Goal: Book appointment/travel/reservation

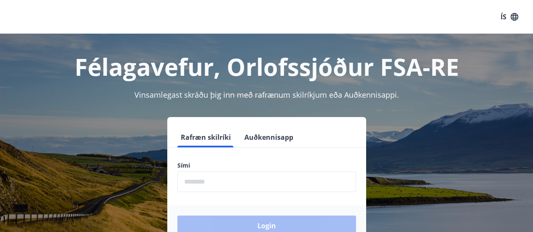
click at [233, 182] on input "phone" at bounding box center [266, 181] width 179 height 21
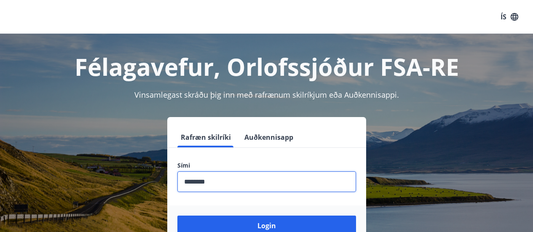
click at [233, 182] on input "phone" at bounding box center [266, 181] width 179 height 21
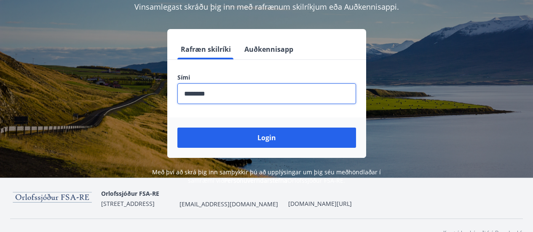
scroll to position [88, 0]
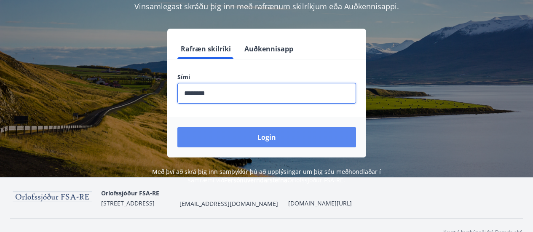
type input "********"
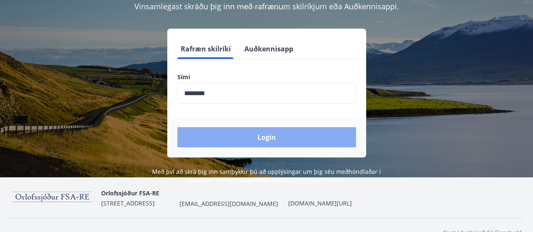
click at [278, 142] on button "Login" at bounding box center [266, 137] width 179 height 20
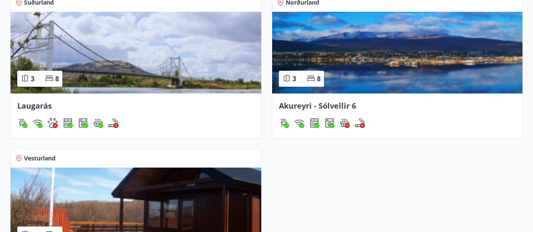
scroll to position [573, 0]
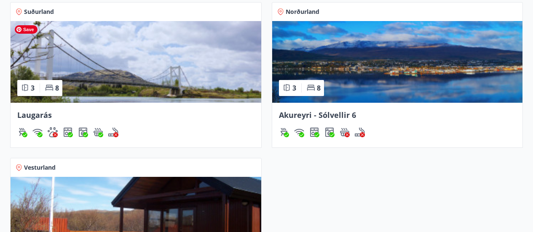
click at [168, 70] on img at bounding box center [136, 62] width 251 height 82
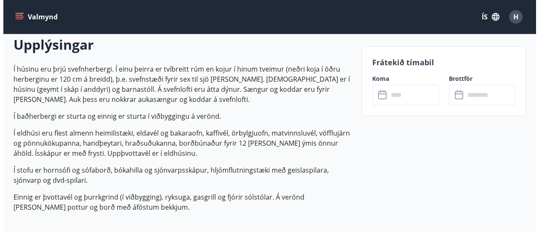
scroll to position [248, 0]
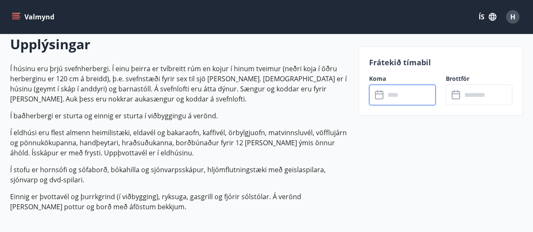
click at [404, 94] on input "text" at bounding box center [410, 95] width 51 height 21
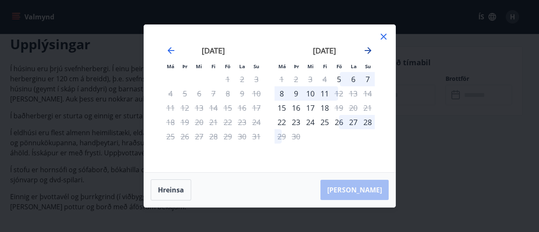
click at [371, 50] on icon "Move forward to switch to the next month." at bounding box center [368, 50] width 10 height 10
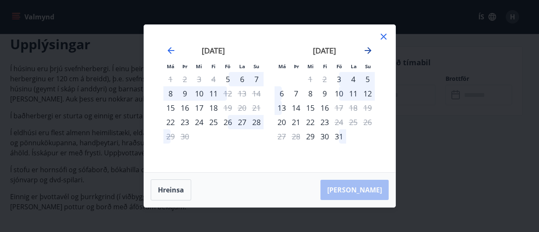
click at [367, 49] on icon "Move forward to switch to the next month." at bounding box center [368, 50] width 10 height 10
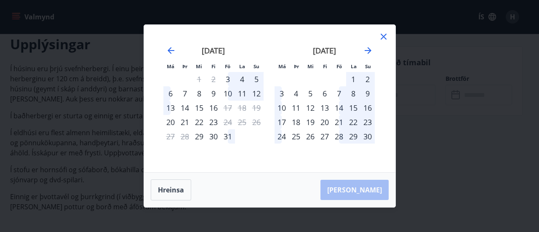
click at [338, 120] on div "21" at bounding box center [339, 122] width 14 height 14
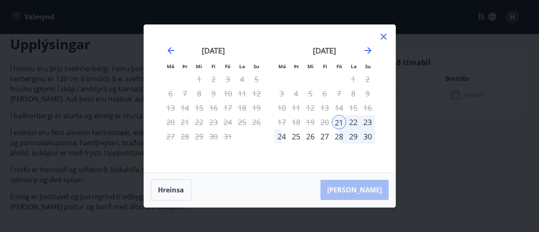
click at [351, 121] on div "22" at bounding box center [353, 122] width 14 height 14
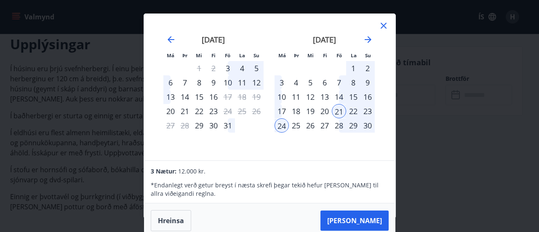
click at [367, 110] on div "23" at bounding box center [368, 111] width 14 height 14
click at [276, 125] on div "24" at bounding box center [282, 125] width 14 height 14
click at [384, 25] on icon at bounding box center [384, 26] width 6 height 6
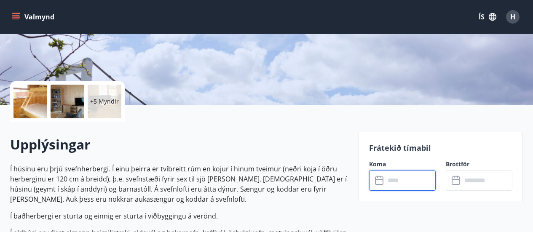
scroll to position [0, 0]
